Goal: Find specific page/section: Find specific page/section

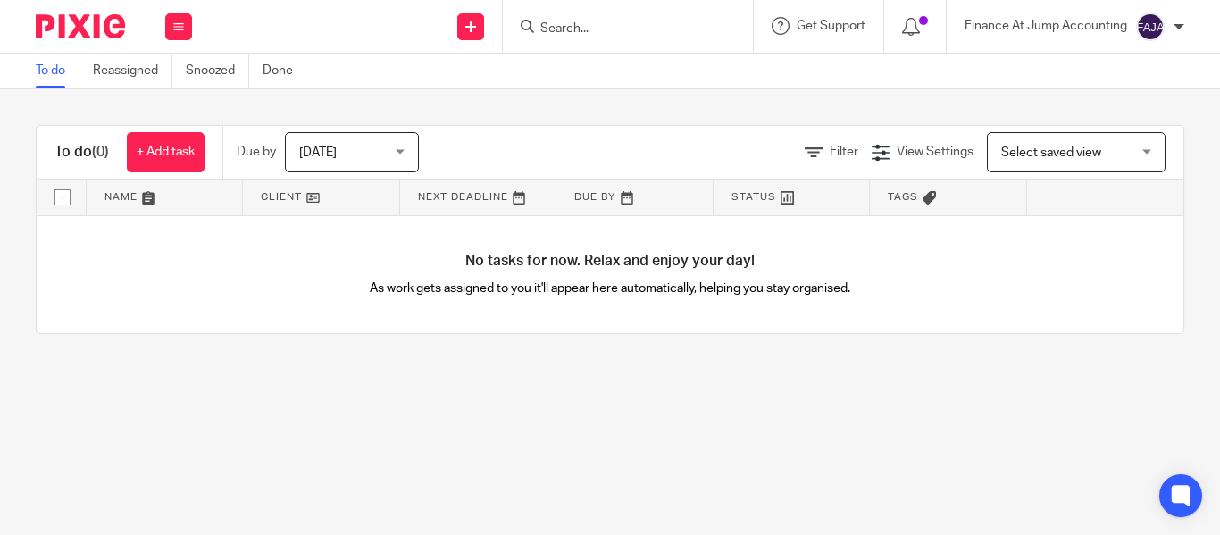
drag, startPoint x: 595, startPoint y: 14, endPoint x: 551, endPoint y: 28, distance: 45.8
click at [551, 28] on form at bounding box center [634, 26] width 190 height 22
click at [551, 28] on input "Search" at bounding box center [619, 29] width 161 height 16
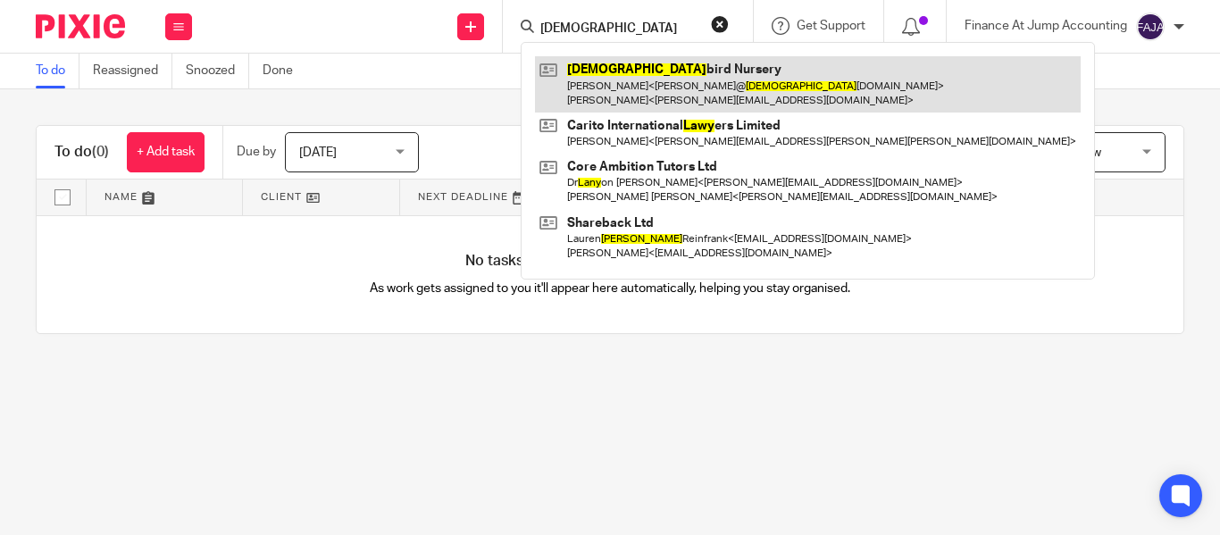
type input "lady"
click at [660, 71] on link at bounding box center [808, 83] width 546 height 55
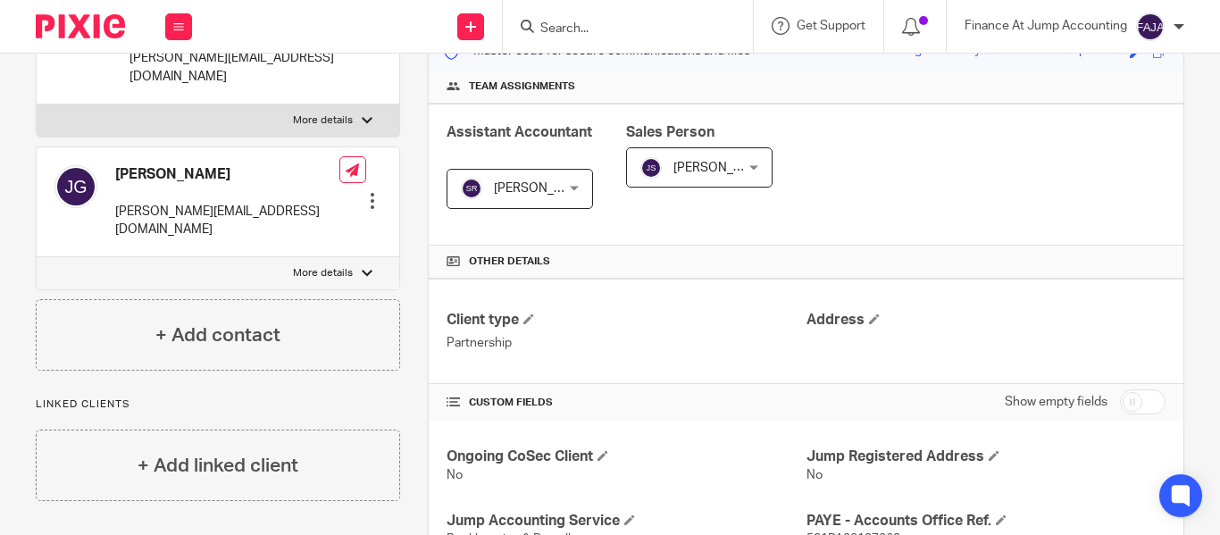
scroll to position [249, 0]
click at [552, 26] on input "Search" at bounding box center [619, 29] width 161 height 16
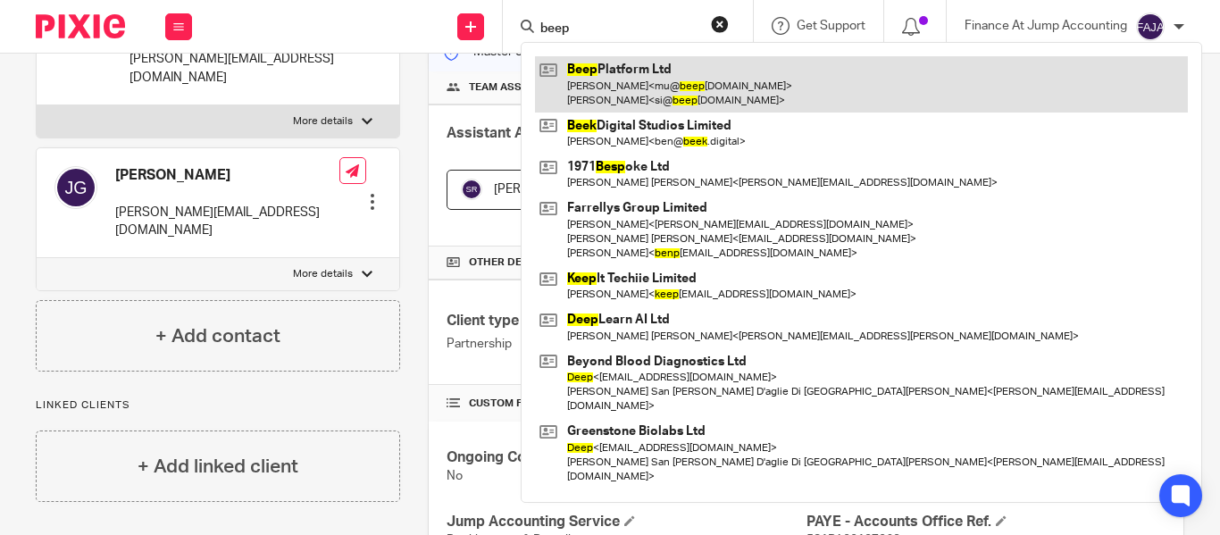
type input "beep"
click at [623, 96] on link at bounding box center [861, 83] width 653 height 55
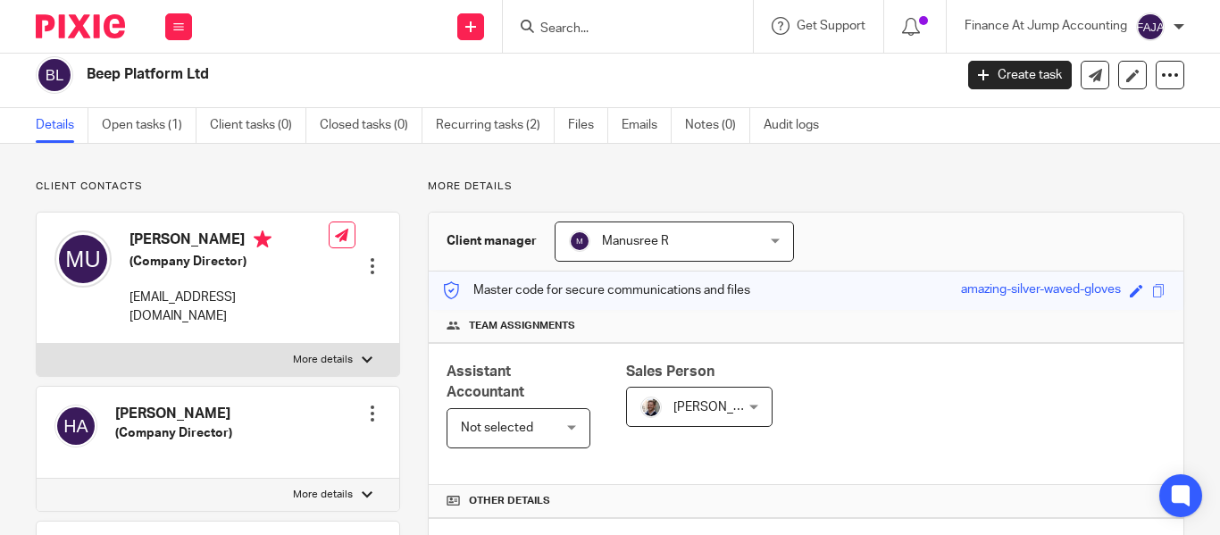
scroll to position [4, 0]
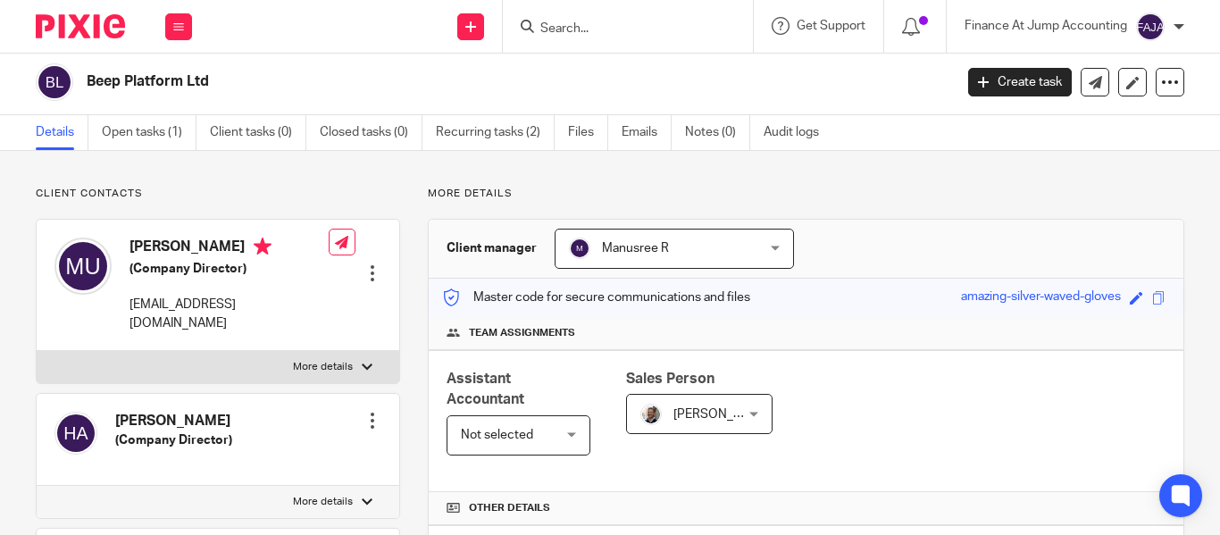
click at [573, 30] on input "Search" at bounding box center [619, 29] width 161 height 16
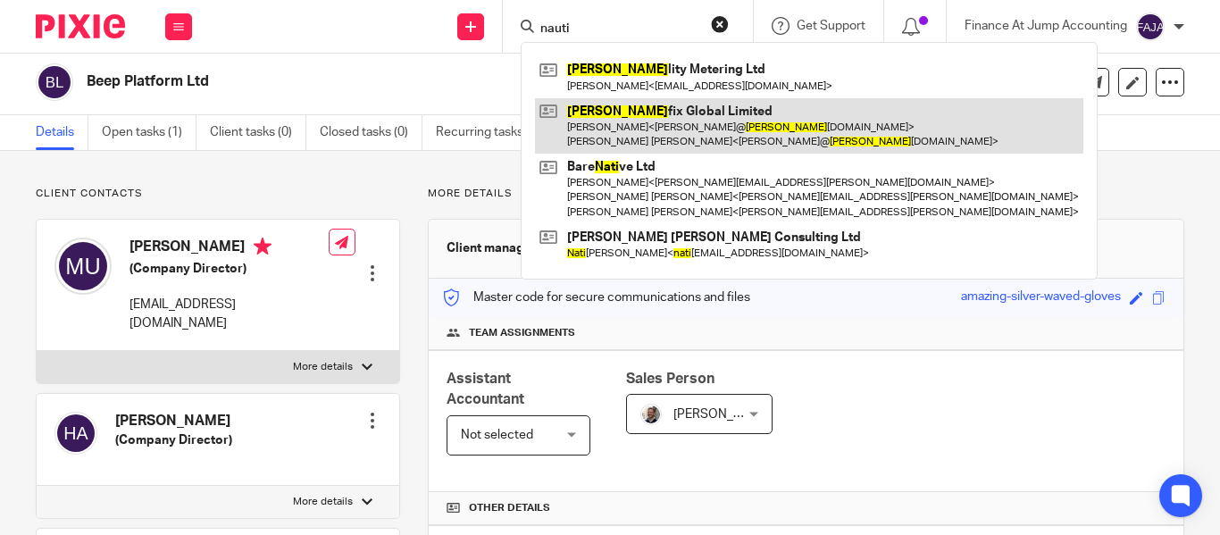
type input "nauti"
click at [620, 123] on link at bounding box center [809, 125] width 548 height 55
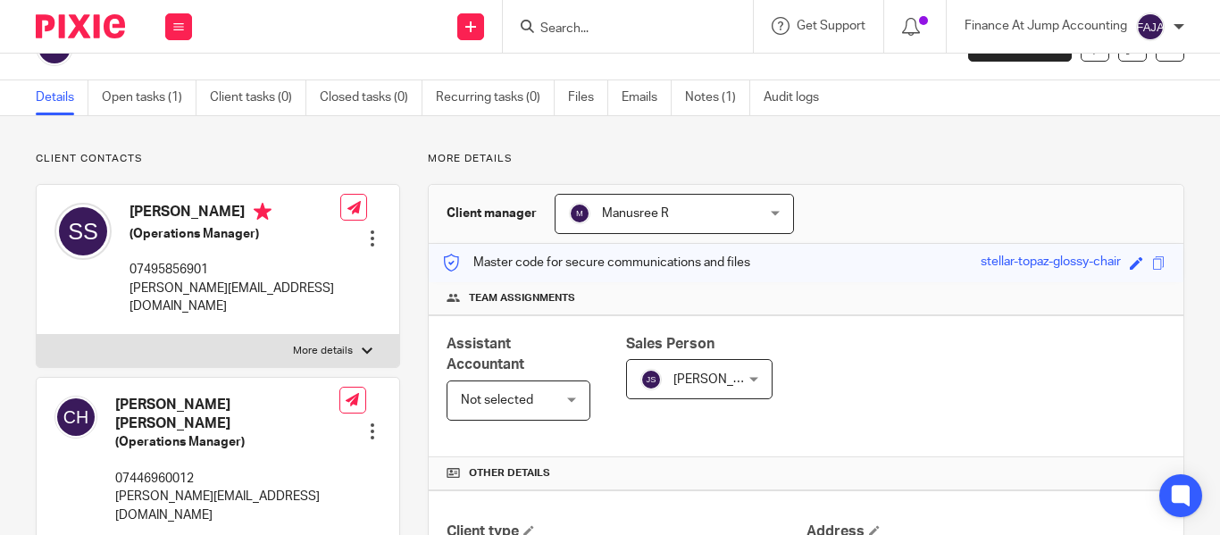
scroll to position [38, 0]
click at [623, 211] on span "Manusree R" at bounding box center [635, 214] width 67 height 13
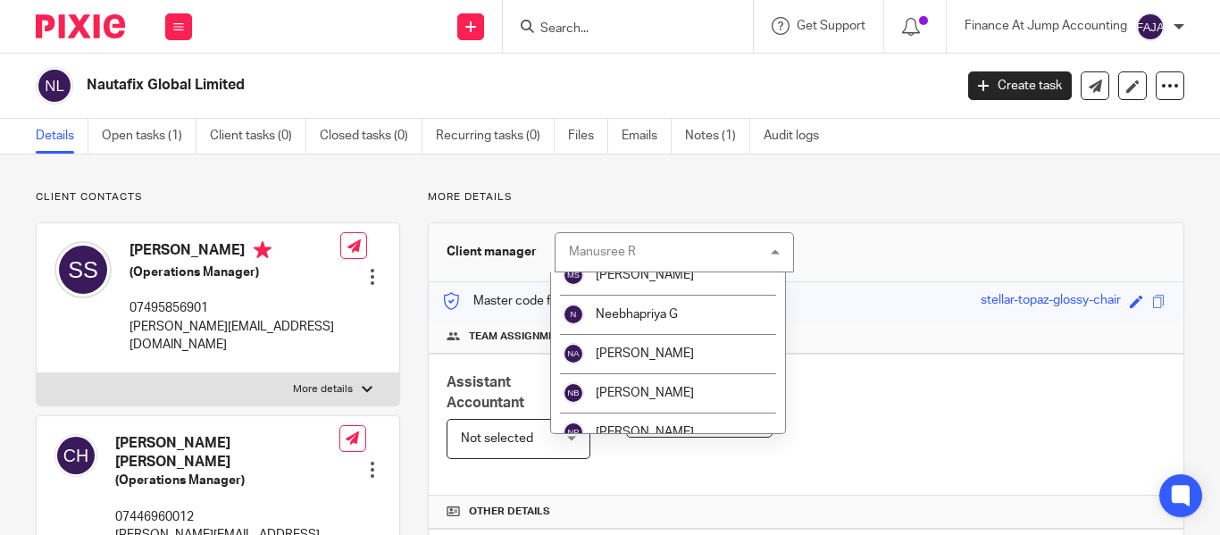
scroll to position [2023, 0]
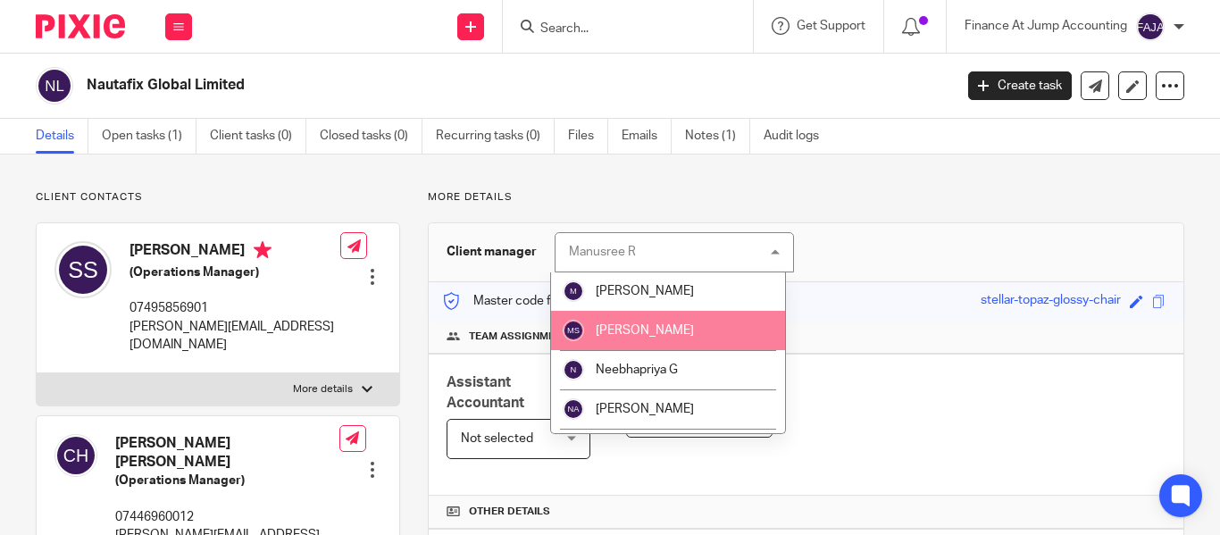
click at [681, 331] on span "[PERSON_NAME]" at bounding box center [645, 330] width 98 height 13
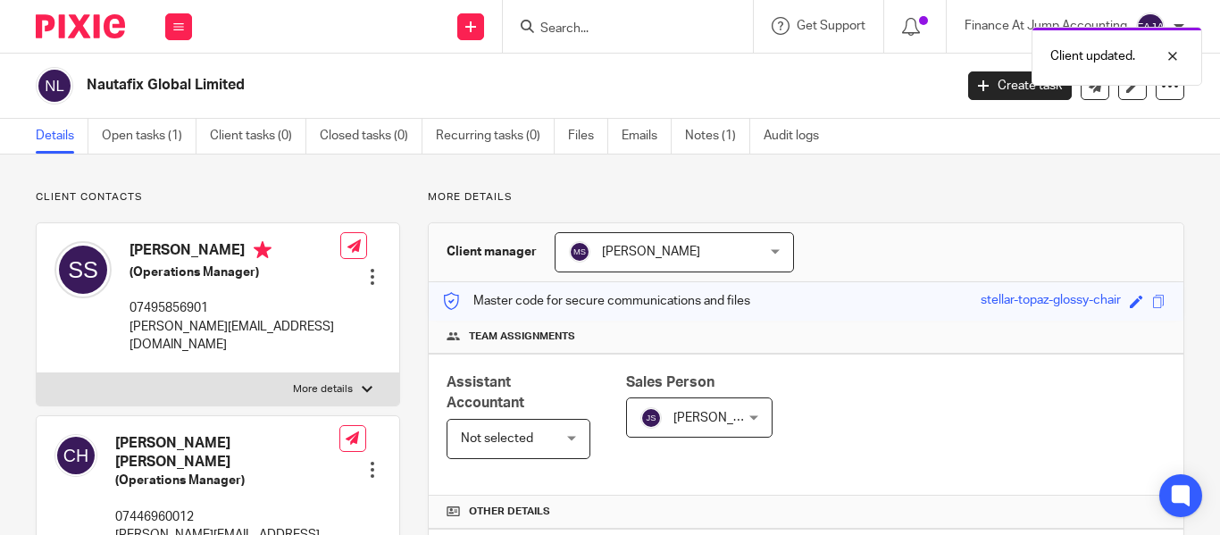
click at [600, 29] on input "Search" at bounding box center [619, 29] width 161 height 16
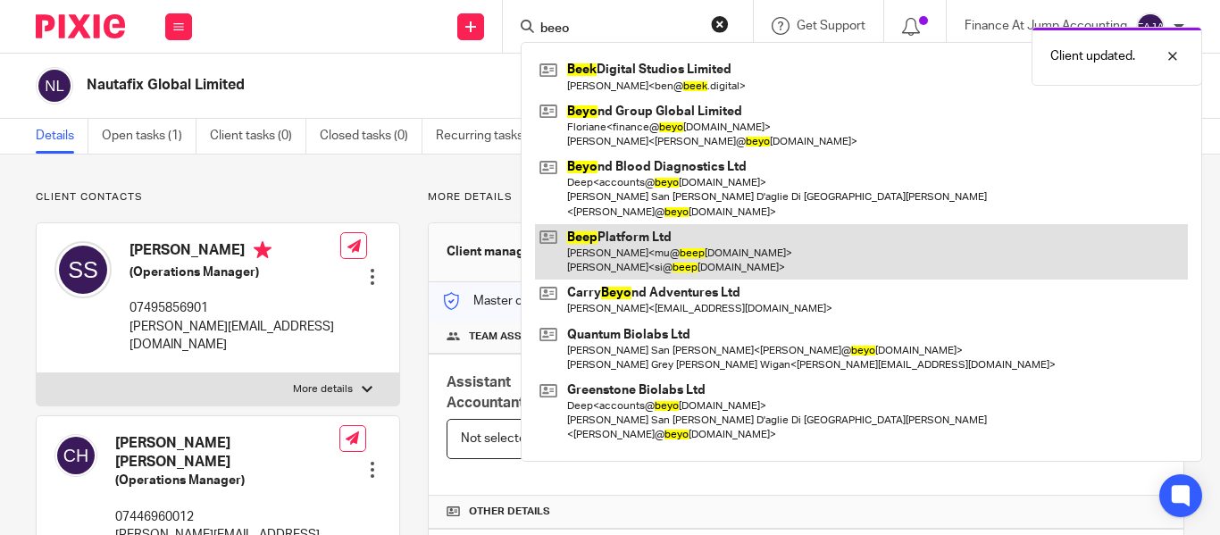
type input "beeo"
click at [611, 245] on link at bounding box center [861, 251] width 653 height 55
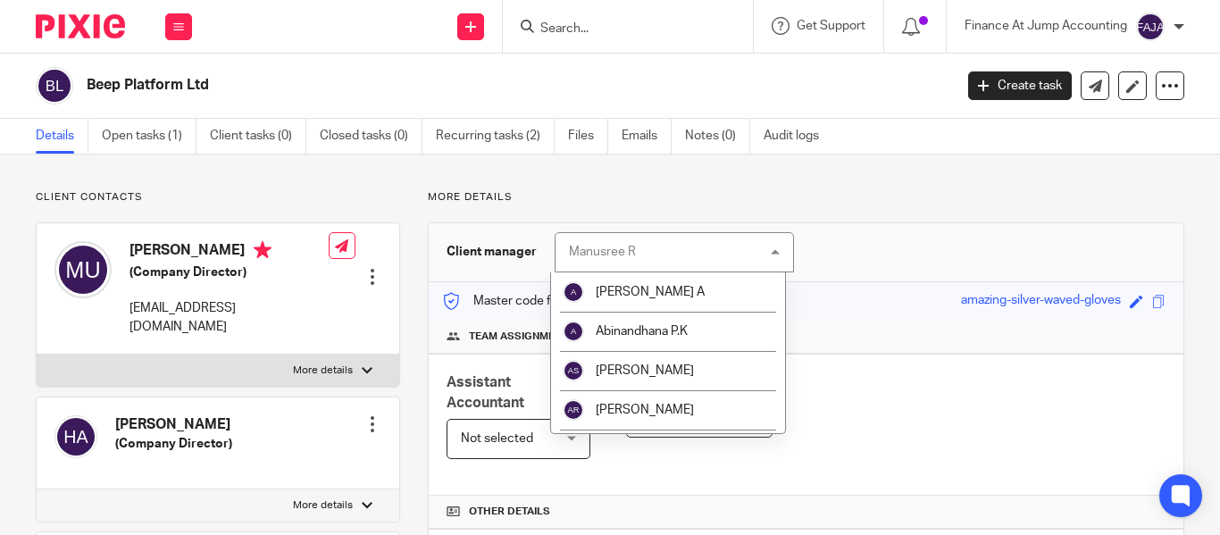
click at [640, 253] on div "Manusree R Manusree R" at bounding box center [674, 252] width 239 height 40
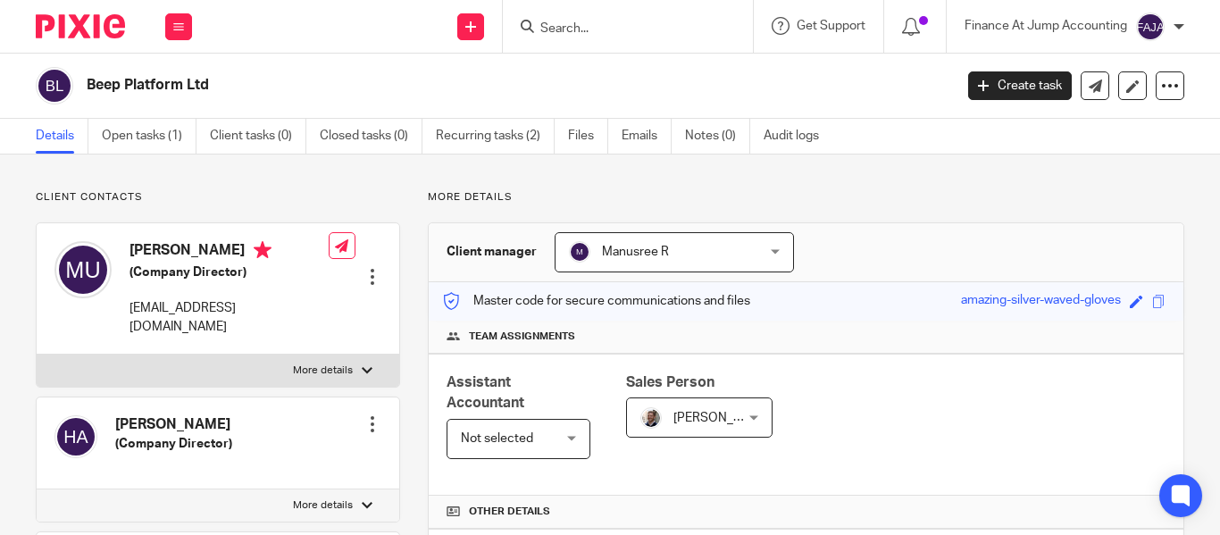
click at [640, 253] on span "Manusree R" at bounding box center [635, 252] width 67 height 13
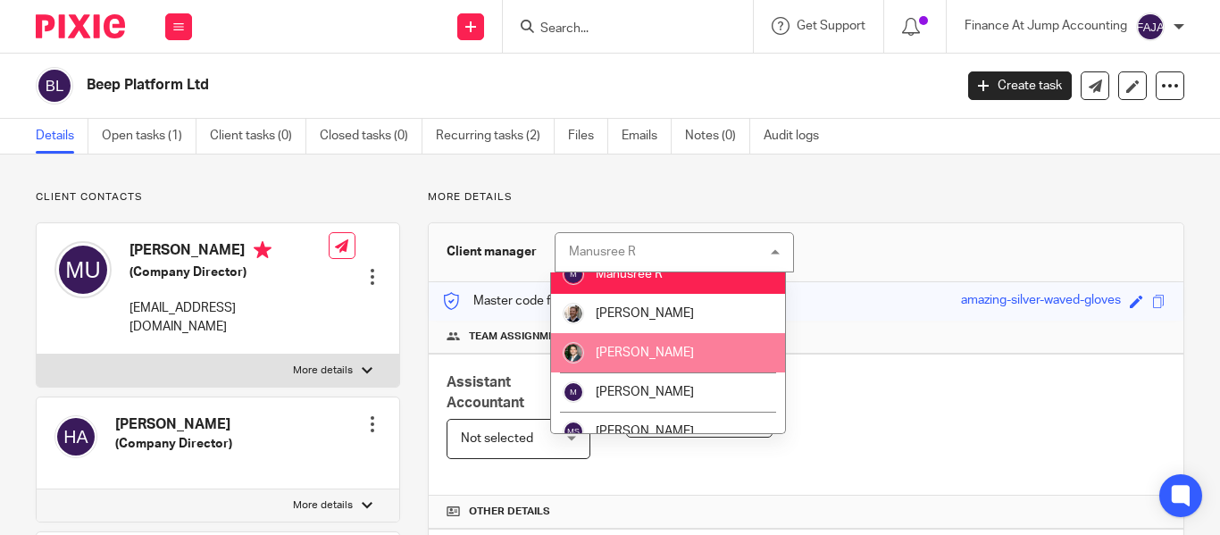
scroll to position [1980, 0]
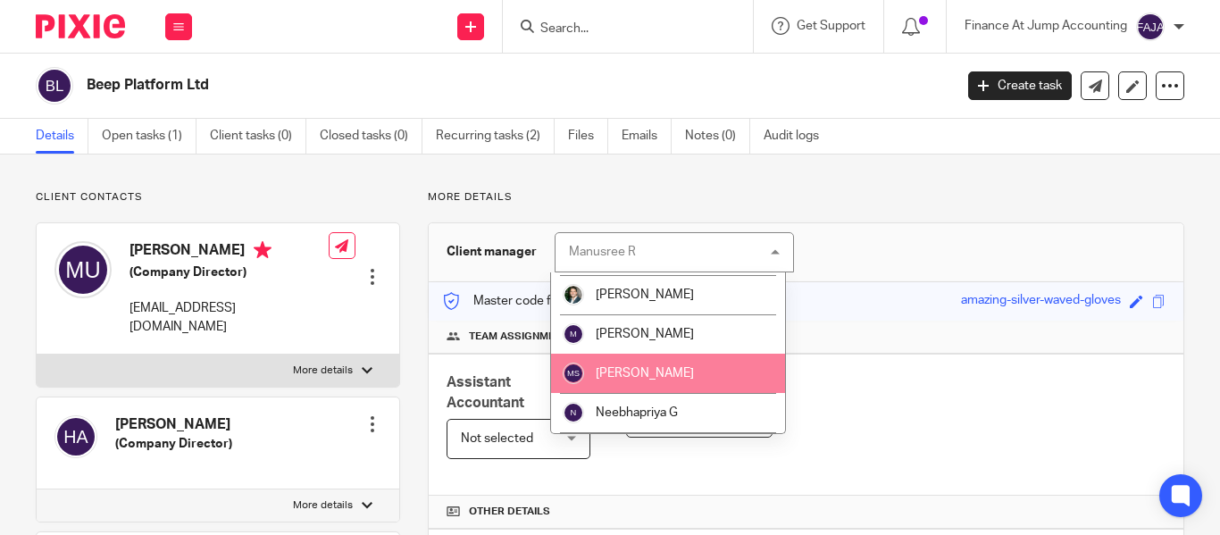
click at [656, 371] on span "[PERSON_NAME]" at bounding box center [645, 373] width 98 height 13
